Goal: Browse casually: Explore the website without a specific task or goal

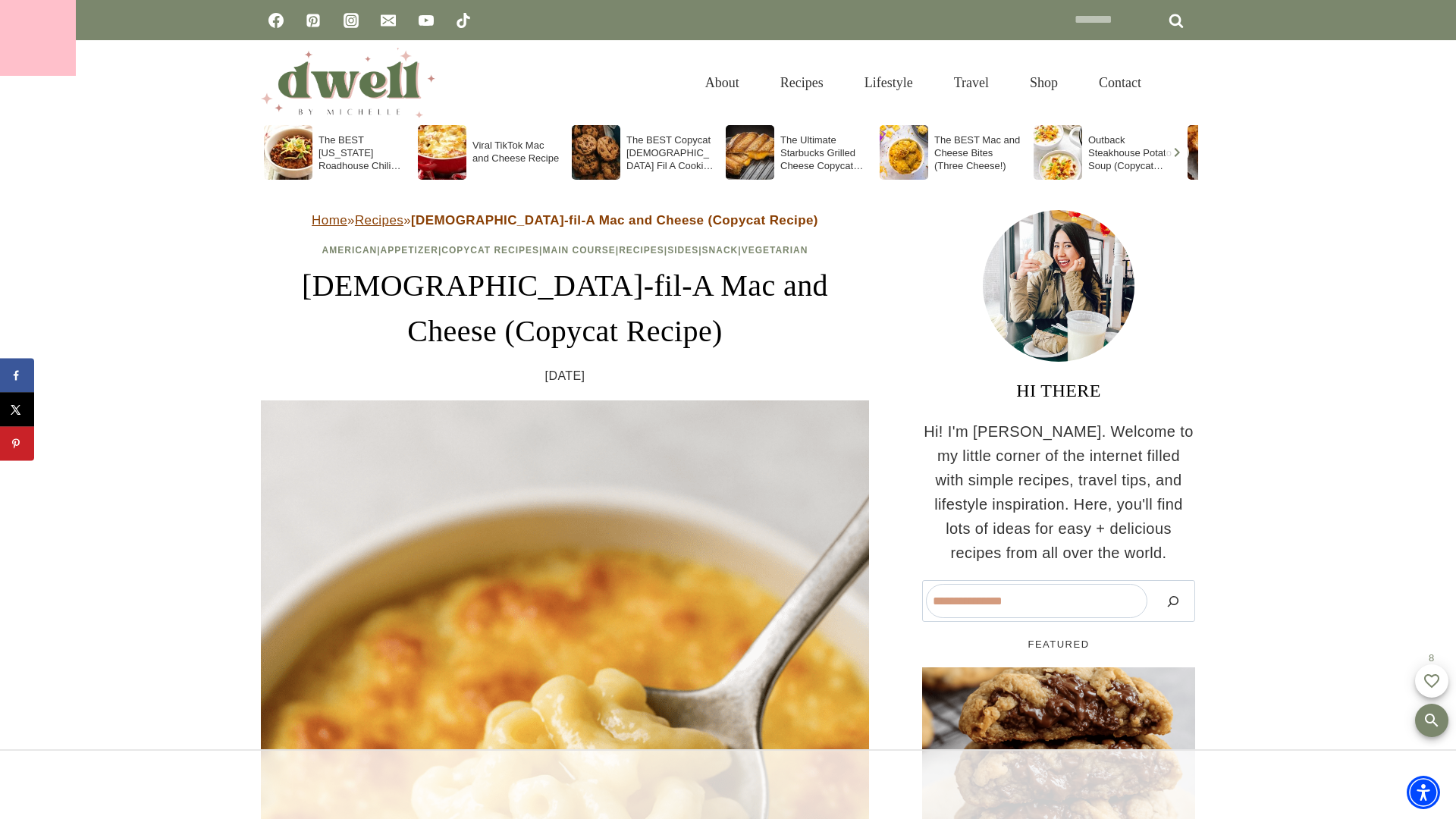
click at [38, 38] on div at bounding box center [37, 37] width 75 height 75
